Goal: Transaction & Acquisition: Book appointment/travel/reservation

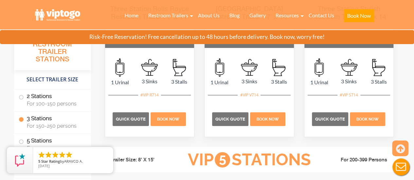
scroll to position [871, 0]
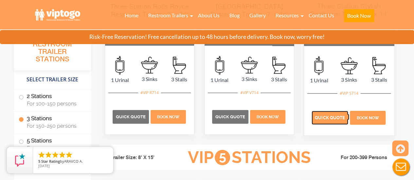
click at [324, 115] on span "Quick Quote" at bounding box center [330, 117] width 30 height 5
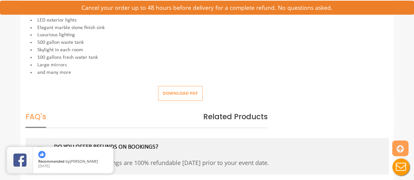
scroll to position [318, 0]
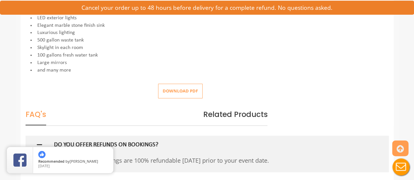
click at [177, 91] on button "Download pdf" at bounding box center [180, 91] width 44 height 15
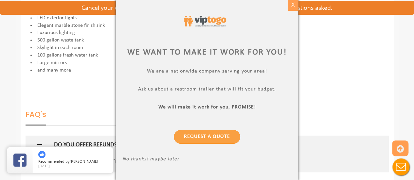
click at [292, 7] on div "X" at bounding box center [293, 4] width 10 height 11
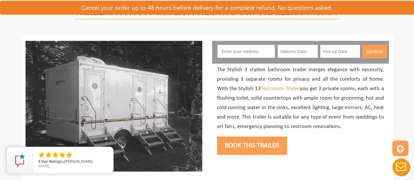
scroll to position [56, 0]
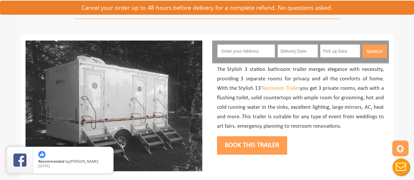
click at [258, 50] on input "text" at bounding box center [246, 50] width 58 height 13
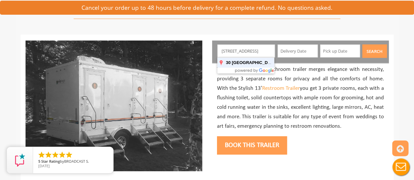
type input "[STREET_ADDRESS]"
click at [362, 44] on button "Search" at bounding box center [374, 50] width 25 height 13
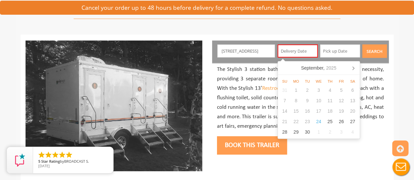
click at [300, 48] on input "text" at bounding box center [297, 50] width 40 height 13
click at [352, 64] on icon at bounding box center [353, 68] width 10 height 10
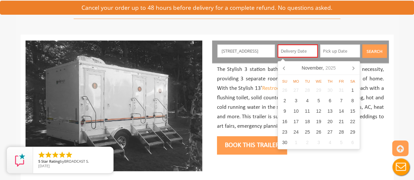
click at [352, 64] on icon at bounding box center [353, 68] width 10 height 10
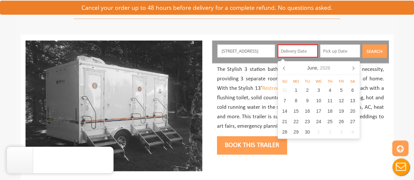
click at [352, 64] on icon at bounding box center [353, 68] width 10 height 10
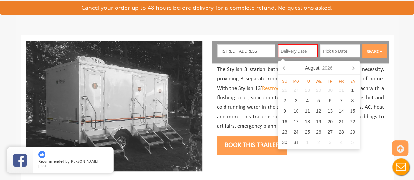
click at [352, 64] on icon at bounding box center [353, 68] width 10 height 10
click at [353, 90] on div "3" at bounding box center [352, 90] width 11 height 10
type input "[DATE]"
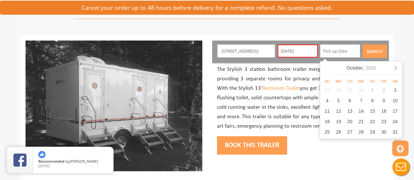
click at [352, 53] on input "text" at bounding box center [340, 50] width 40 height 13
click at [397, 90] on div "3" at bounding box center [394, 90] width 11 height 10
type input "[DATE]"
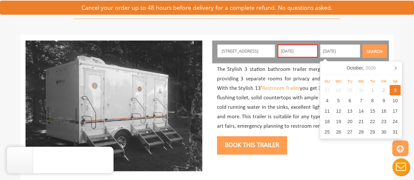
click at [377, 48] on button "Search" at bounding box center [374, 50] width 25 height 13
